Goal: Find specific page/section: Find specific page/section

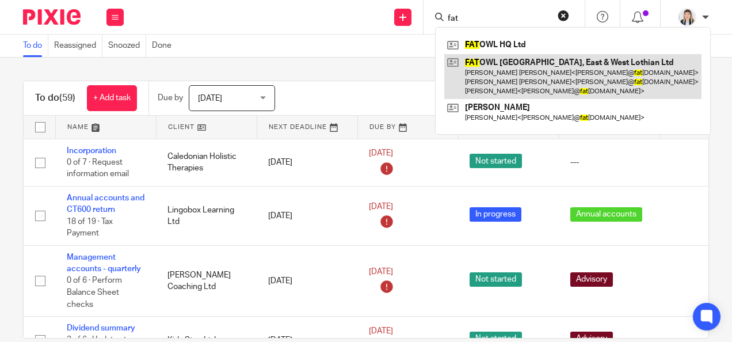
type input "fat"
click at [523, 82] on link at bounding box center [572, 76] width 257 height 45
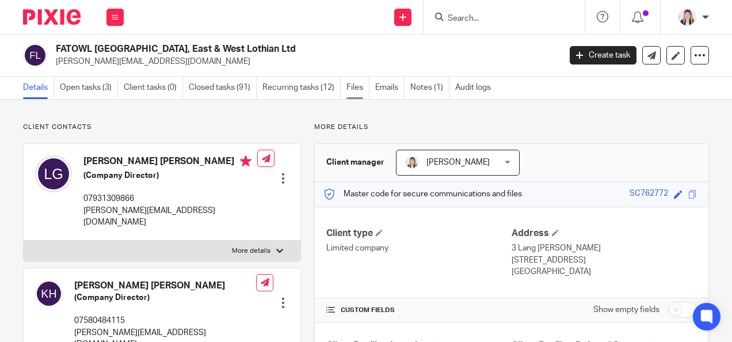
click at [355, 92] on link "Files" at bounding box center [357, 87] width 23 height 22
